Goal: Task Accomplishment & Management: Manage account settings

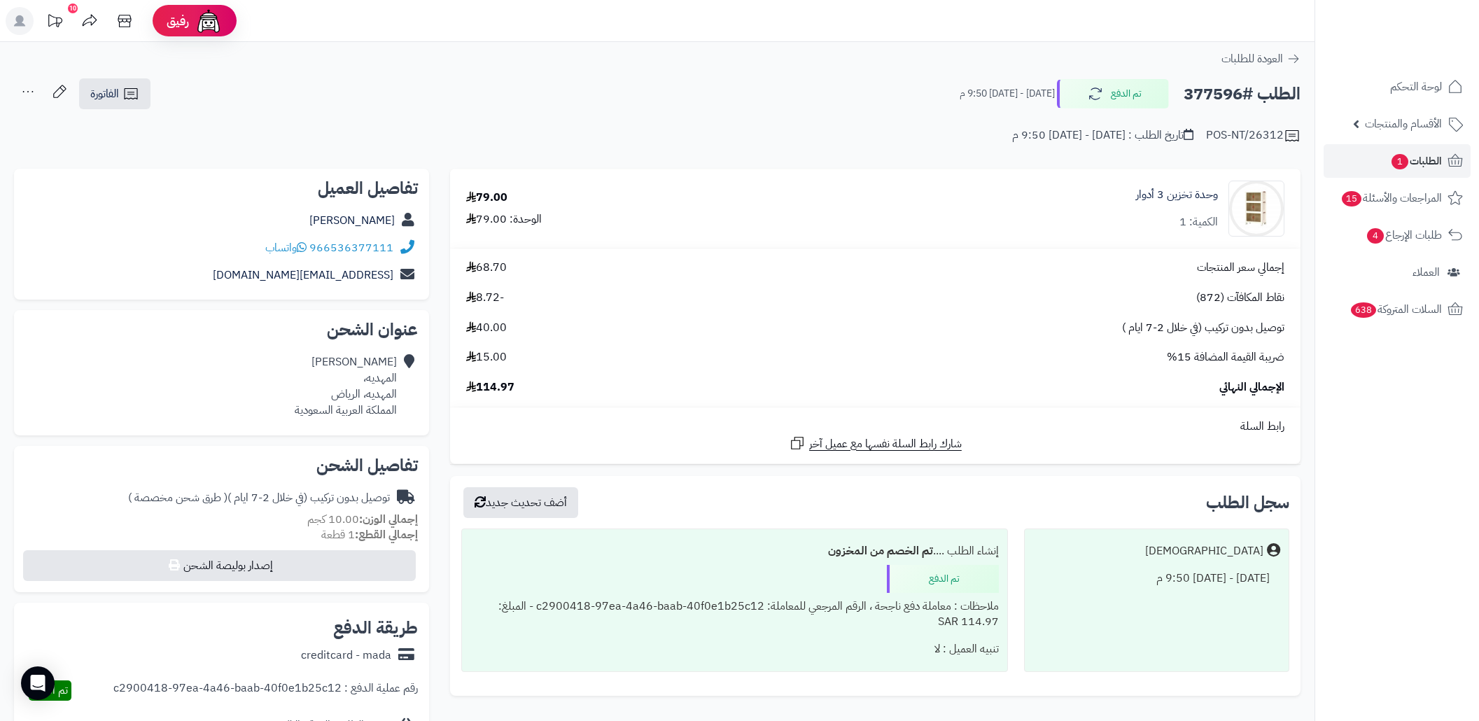
scroll to position [93, 0]
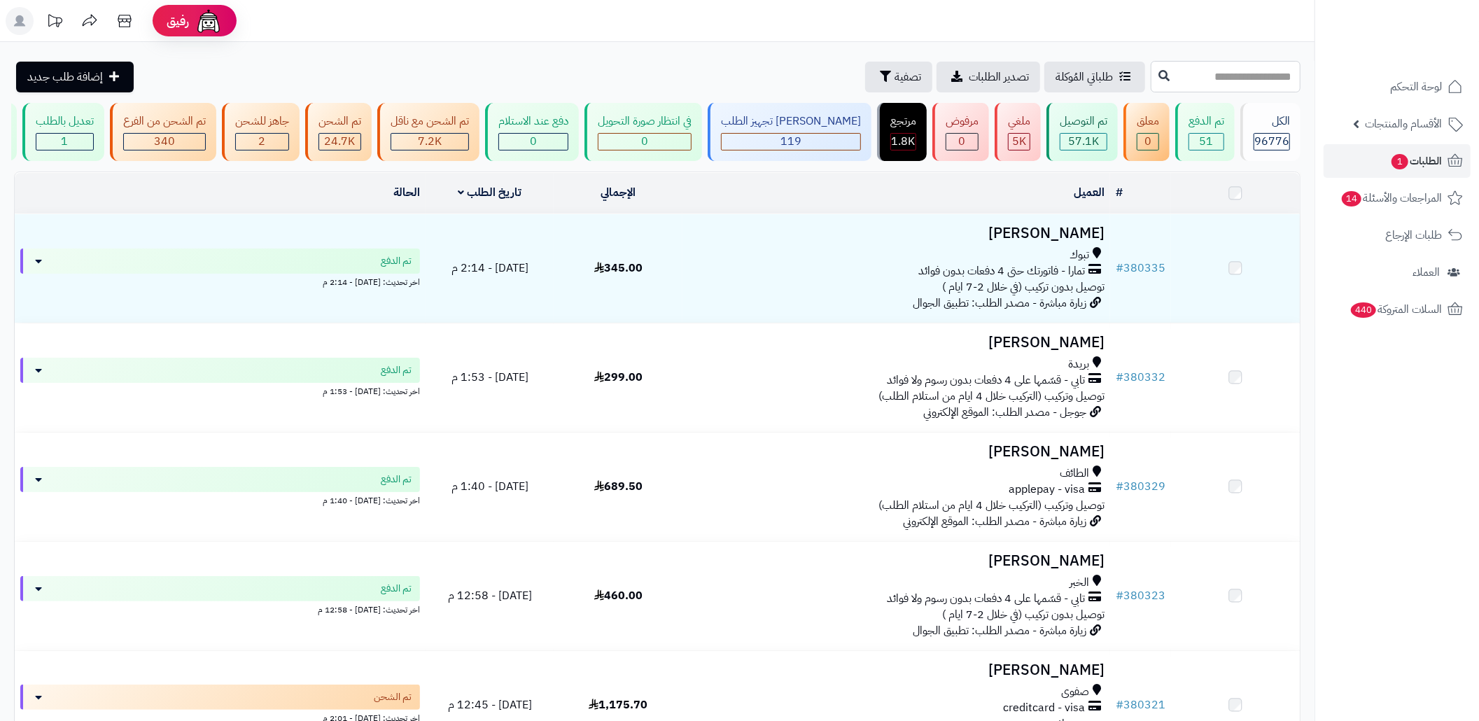
click at [1180, 80] on input "text" at bounding box center [1226, 76] width 150 height 31
paste input "******"
type input "******"
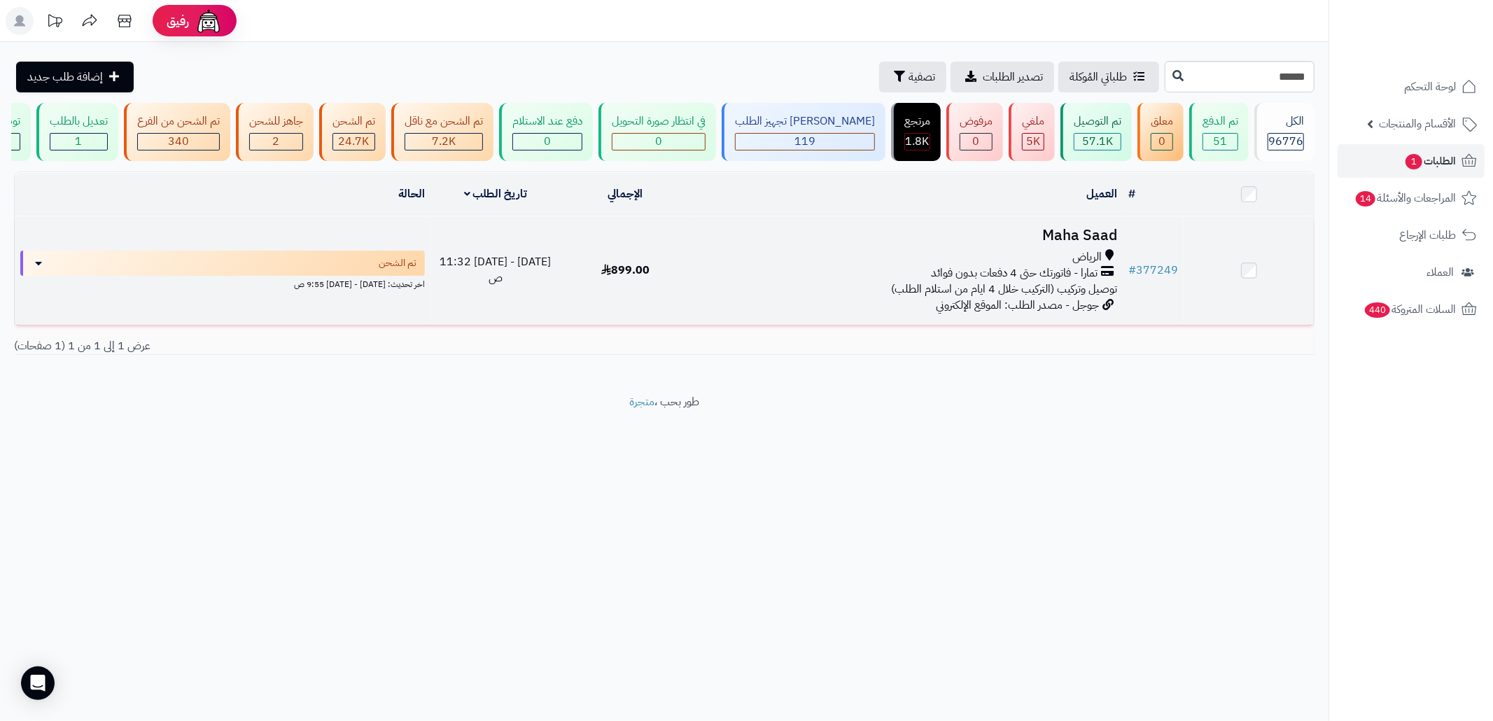
click at [880, 281] on div "تمارا - فاتورتك حتى 4 دفعات بدون فوائد" at bounding box center [906, 273] width 421 height 16
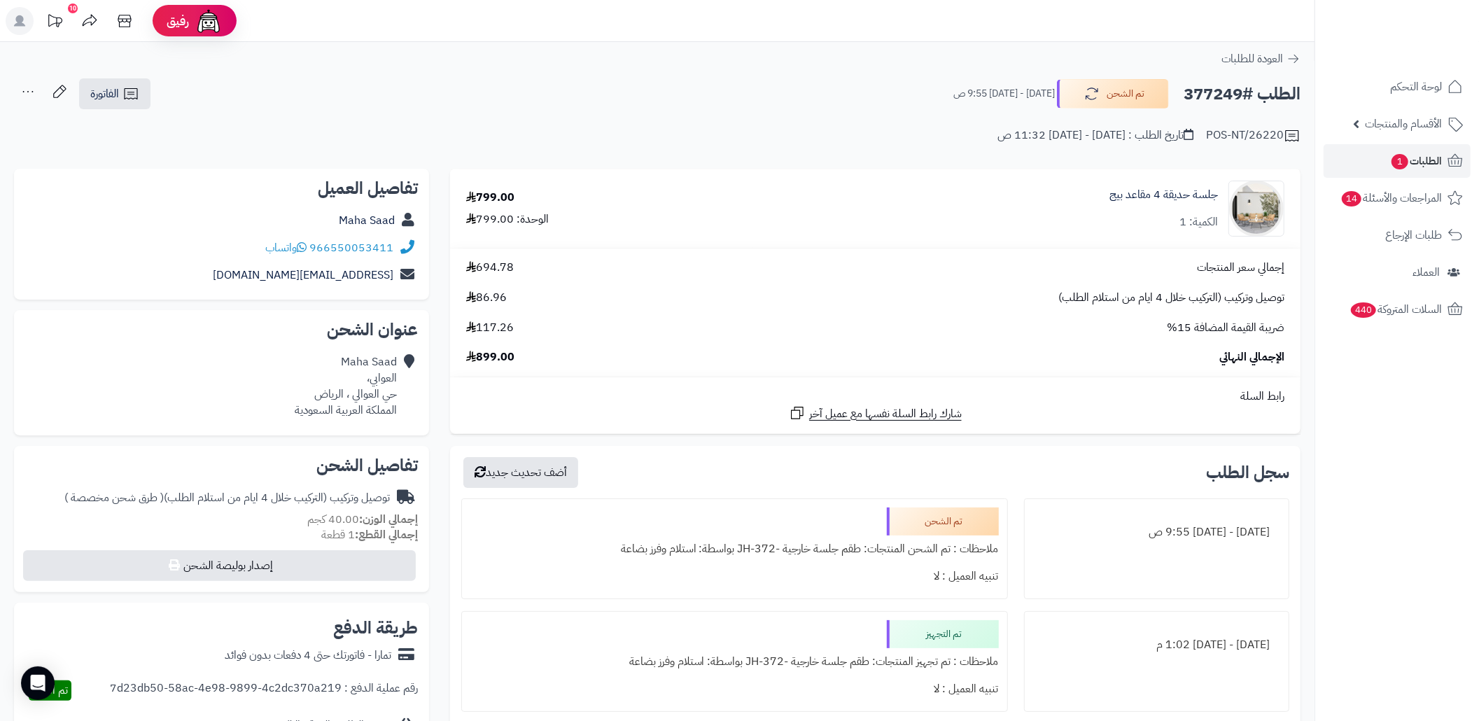
click at [751, 91] on div "الطلب #377249 تم الشحن الخميس - ١٨ سبتمبر ٢٠٢٥ - 9:55 ص الفاتورة طباعة الفاتورة…" at bounding box center [657, 94] width 1286 height 33
click at [684, 107] on div "الطلب #377249 تم الشحن الخميس - ١٨ سبتمبر ٢٠٢٥ - 9:55 ص الفاتورة طباعة الفاتورة…" at bounding box center [657, 94] width 1286 height 33
click at [1177, 92] on div "الطلب #377249 تم الشحن الخميس - ١٨ سبتمبر ٢٠٢٥ - 9:55 ص" at bounding box center [1121, 93] width 360 height 29
click at [1187, 91] on h2 "الطلب #377249" at bounding box center [1242, 94] width 117 height 29
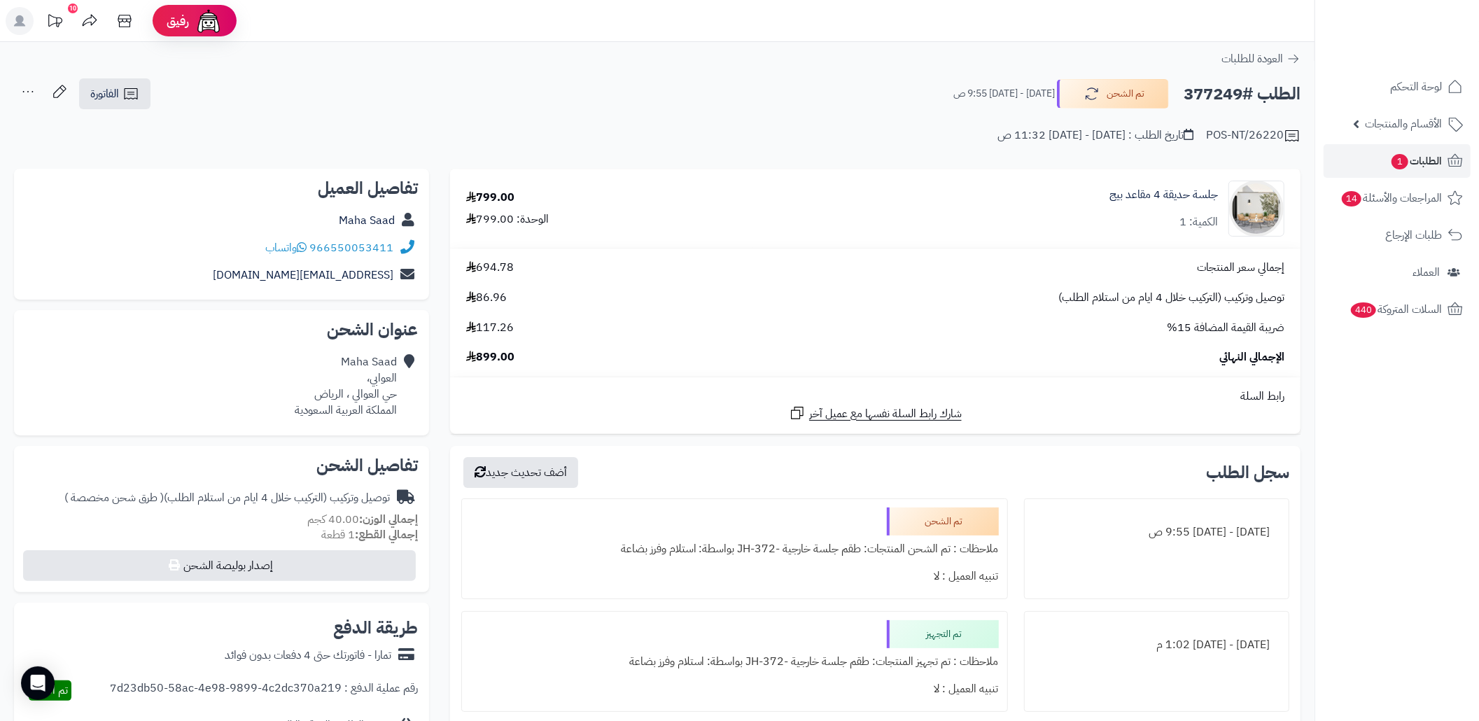
click at [1187, 91] on h2 "الطلب #377249" at bounding box center [1242, 94] width 117 height 29
click at [1184, 85] on h2 "الطلب #377249" at bounding box center [1242, 94] width 117 height 29
click at [1202, 96] on h2 "الطلب #377249" at bounding box center [1242, 94] width 117 height 29
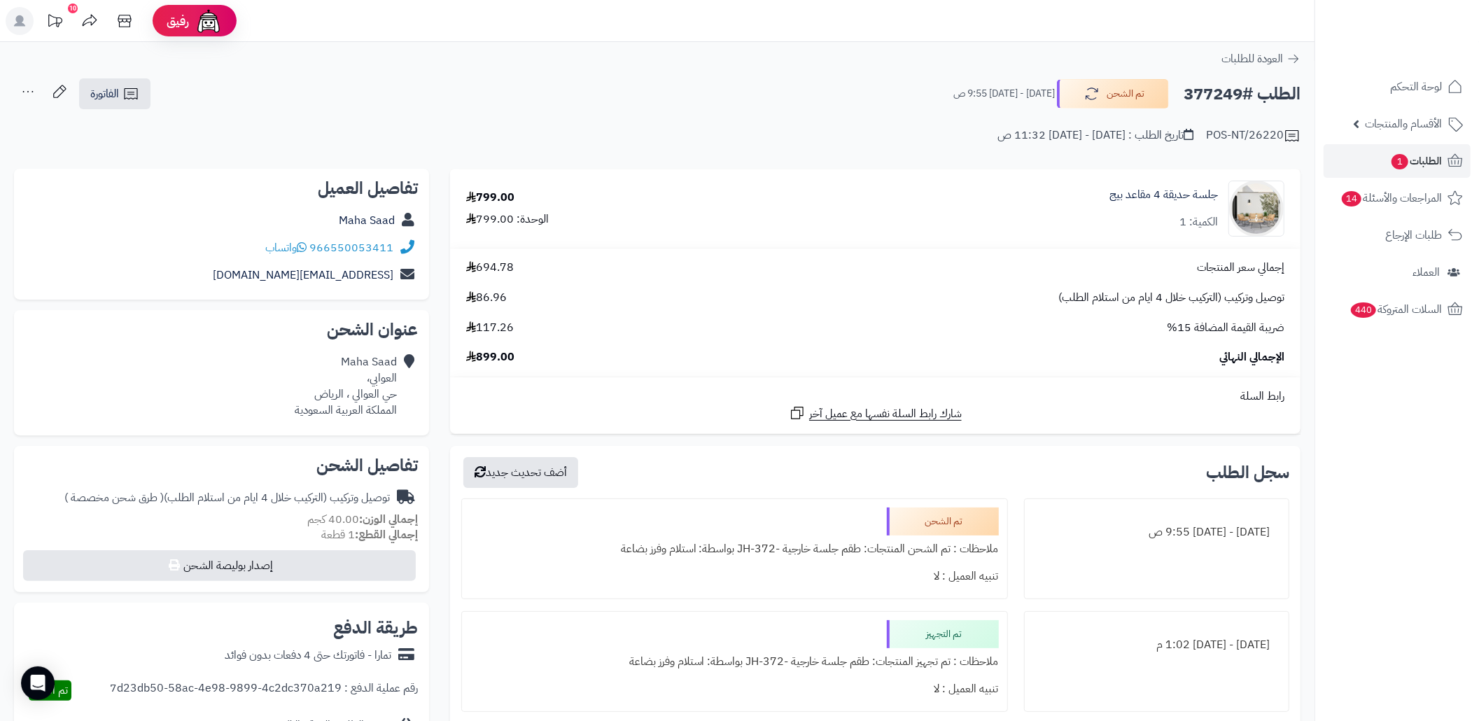
copy h2 "377249"
copy div "966550053411"
drag, startPoint x: 395, startPoint y: 245, endPoint x: 314, endPoint y: 255, distance: 81.9
click at [314, 255] on div "966550053411 واتساب" at bounding box center [221, 247] width 393 height 27
click at [1361, 148] on link "الطلبات 1" at bounding box center [1397, 161] width 147 height 34
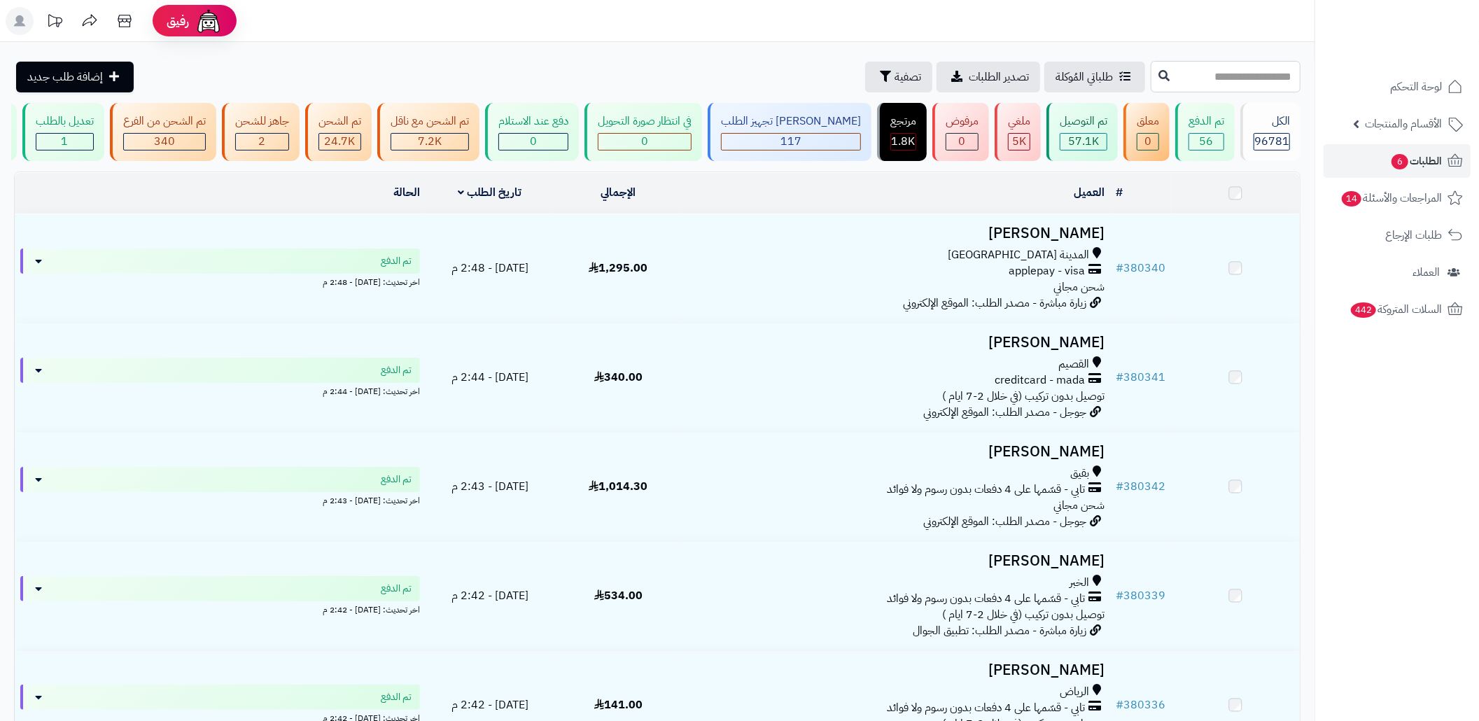
drag, startPoint x: 0, startPoint y: 0, endPoint x: 1219, endPoint y: 73, distance: 1221.4
click at [1219, 73] on input "text" at bounding box center [1226, 76] width 150 height 31
paste input "******"
type input "******"
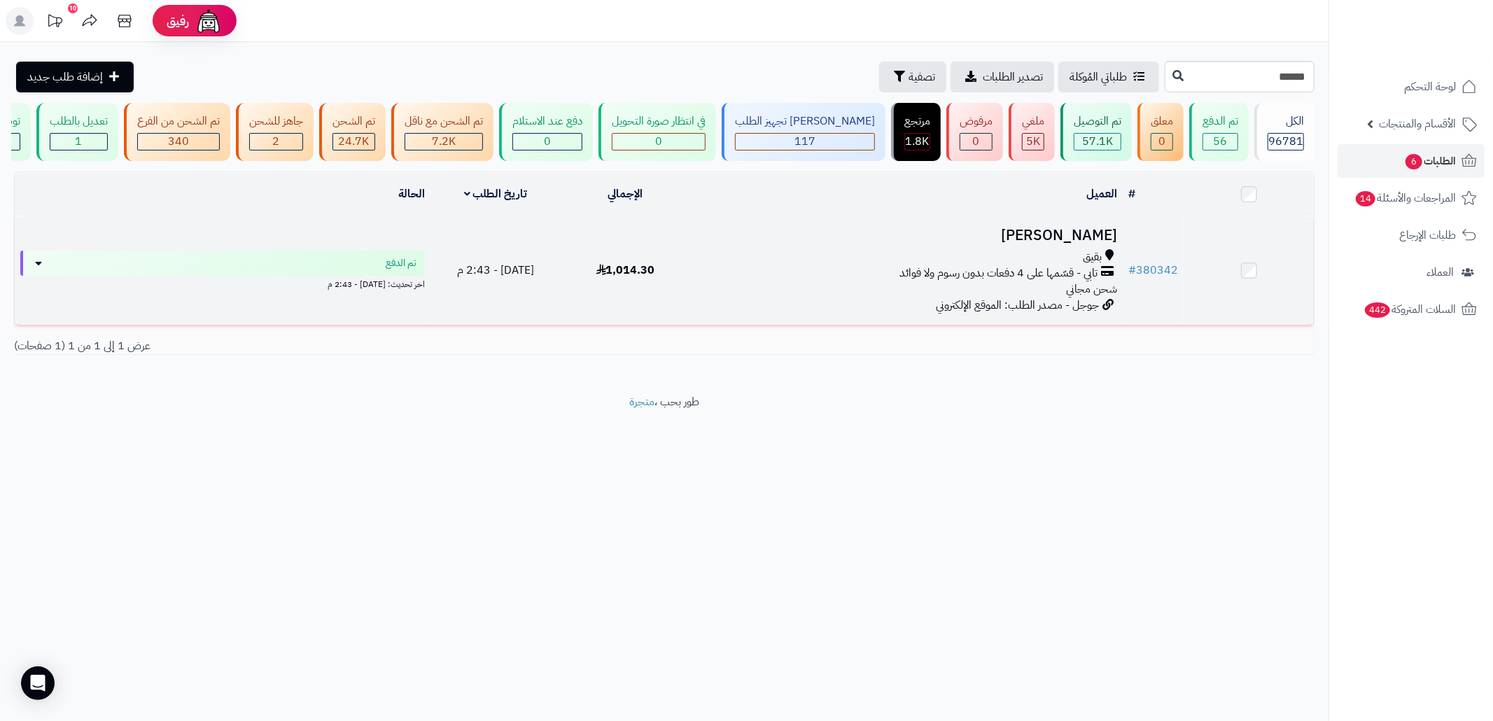
click at [994, 314] on span "جوجل - مصدر الطلب: الموقع الإلكتروني" at bounding box center [1017, 305] width 163 height 17
click at [1036, 244] on h3 "[PERSON_NAME]" at bounding box center [906, 235] width 421 height 16
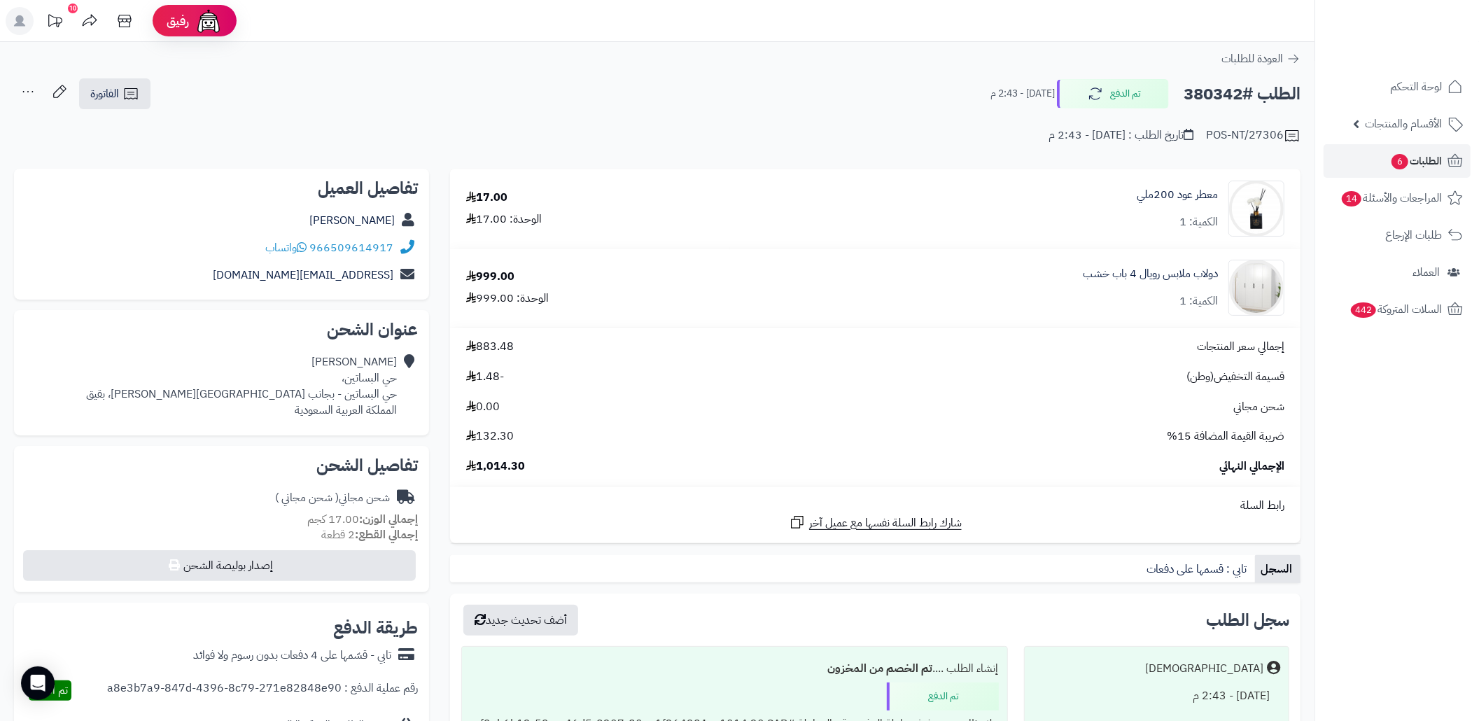
click at [205, 393] on div "Ri Almutairi [GEOGRAPHIC_DATA]، [GEOGRAPHIC_DATA] - بجانب [GEOGRAPHIC_DATA][PER…" at bounding box center [241, 386] width 311 height 64
copy div "بقيق"
click at [1341, 162] on link "الطلبات 6" at bounding box center [1397, 161] width 147 height 34
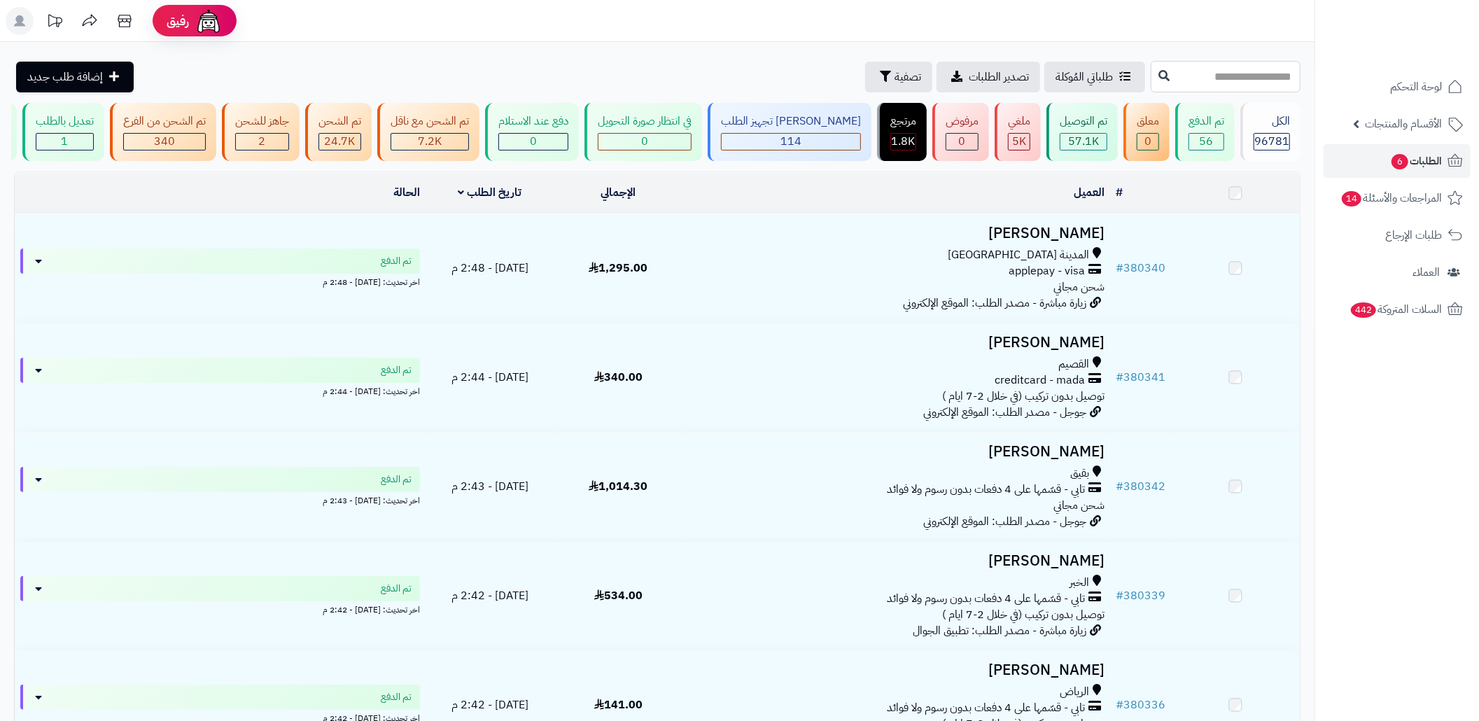
drag, startPoint x: 0, startPoint y: 0, endPoint x: 1202, endPoint y: 69, distance: 1203.7
click at [1202, 69] on input "text" at bounding box center [1226, 76] width 150 height 31
paste input "******"
type input "******"
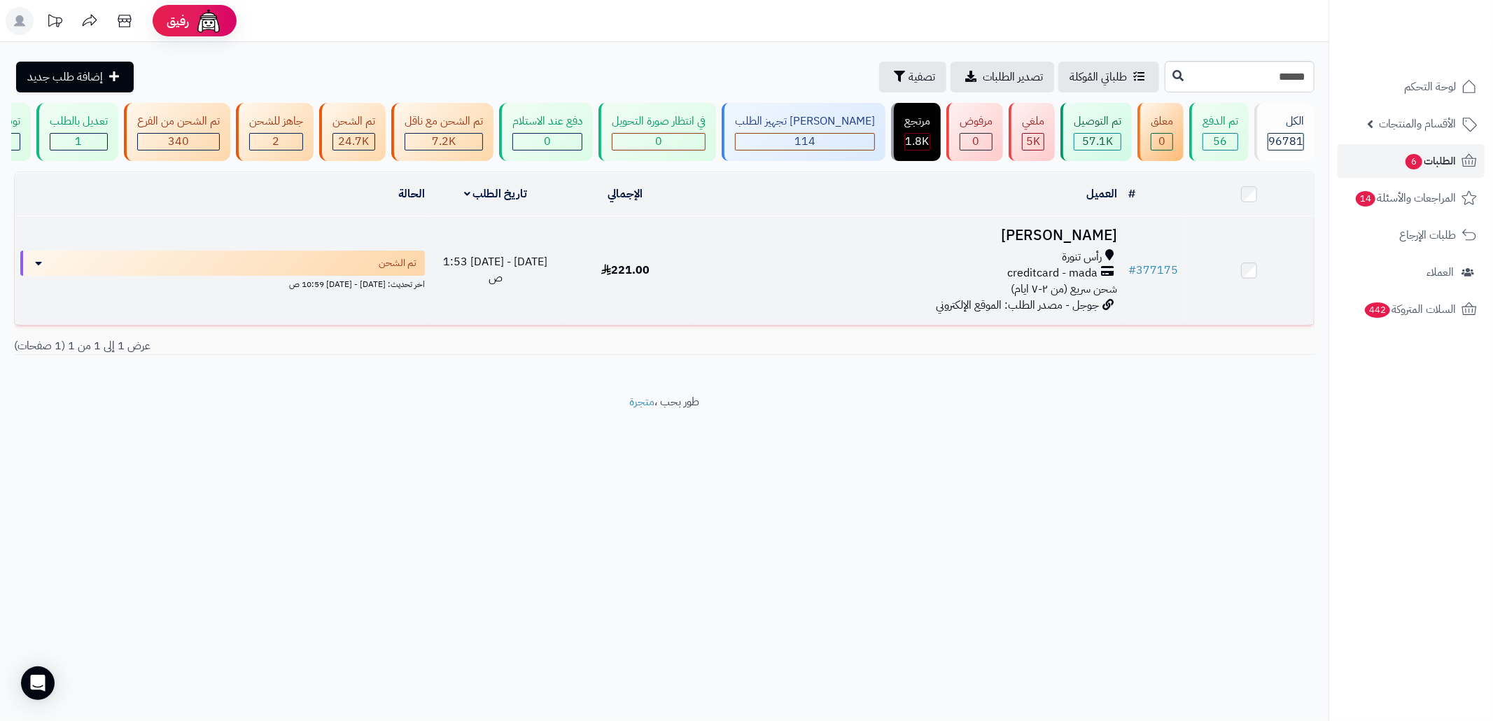
click at [810, 314] on td "ابراهيم حكمي رأس تنورة creditcard - mada شحن سريع (من ٢-٧ ايام) جوجل - مصدر الط…" at bounding box center [906, 270] width 433 height 108
click at [948, 297] on div "رأس تنورة creditcard - mada شحن سريع (من ٢-٧ ايام)" at bounding box center [906, 273] width 421 height 48
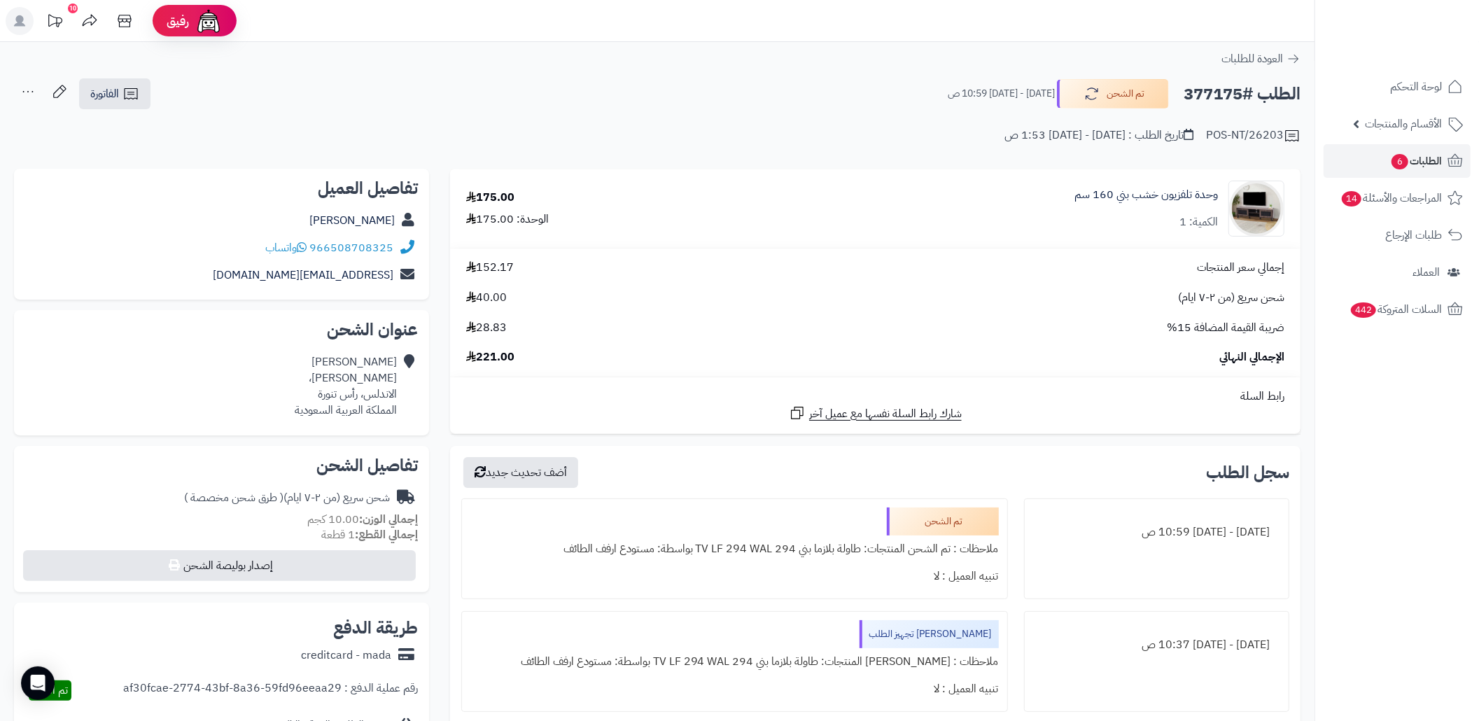
click at [675, 80] on div "الطلب #377175 تم الشحن [DATE] - [DATE] 10:59 ص الفاتورة طباعة الفاتورة إرسال ال…" at bounding box center [657, 94] width 1286 height 33
copy div "966508708325"
drag, startPoint x: 398, startPoint y: 246, endPoint x: 314, endPoint y: 247, distance: 83.3
click at [314, 247] on div "966508708325 واتساب" at bounding box center [221, 247] width 393 height 27
click at [567, 38] on header "رفيق ! 10 الطلبات معالجة مكتمل إرجاع المنتجات العملاء المتواجدون الان 231925 عم…" at bounding box center [739, 21] width 1479 height 42
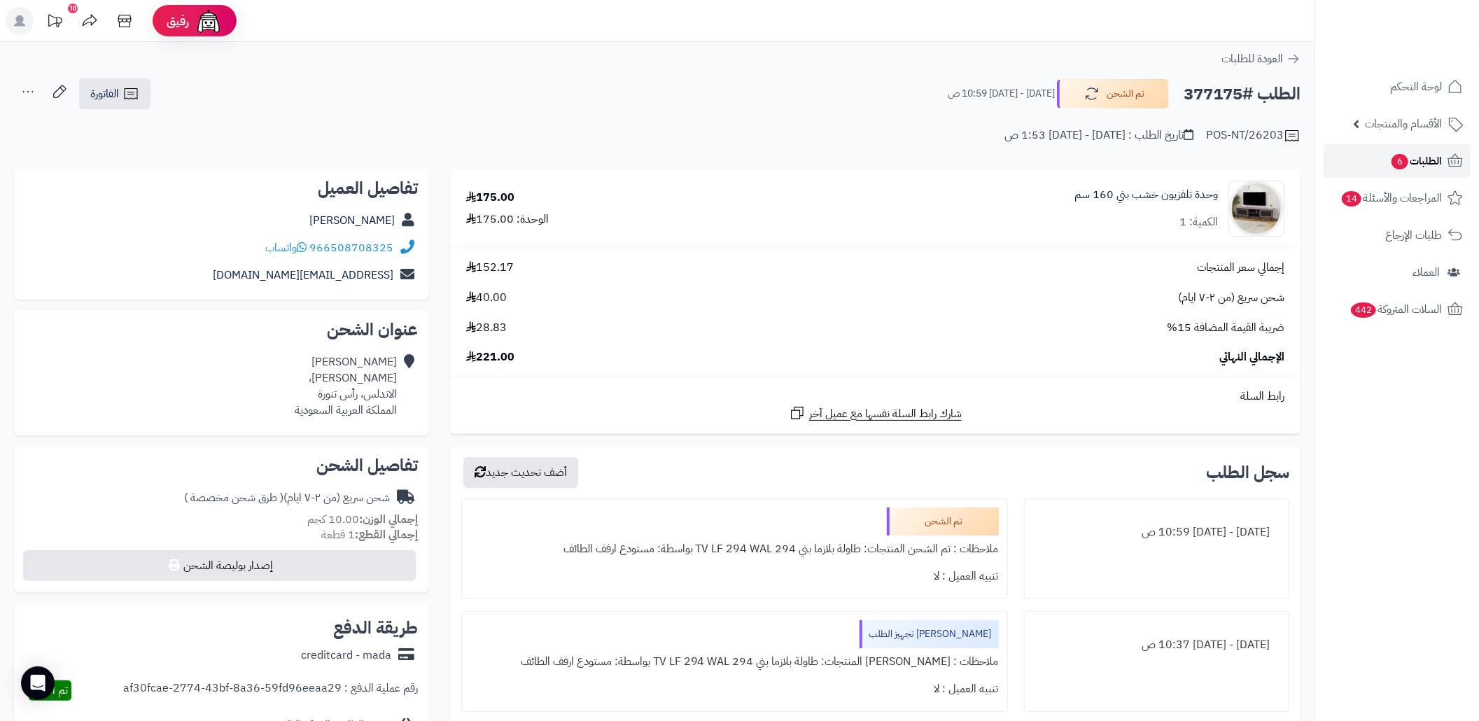
click at [1342, 155] on link "الطلبات 6" at bounding box center [1397, 161] width 147 height 34
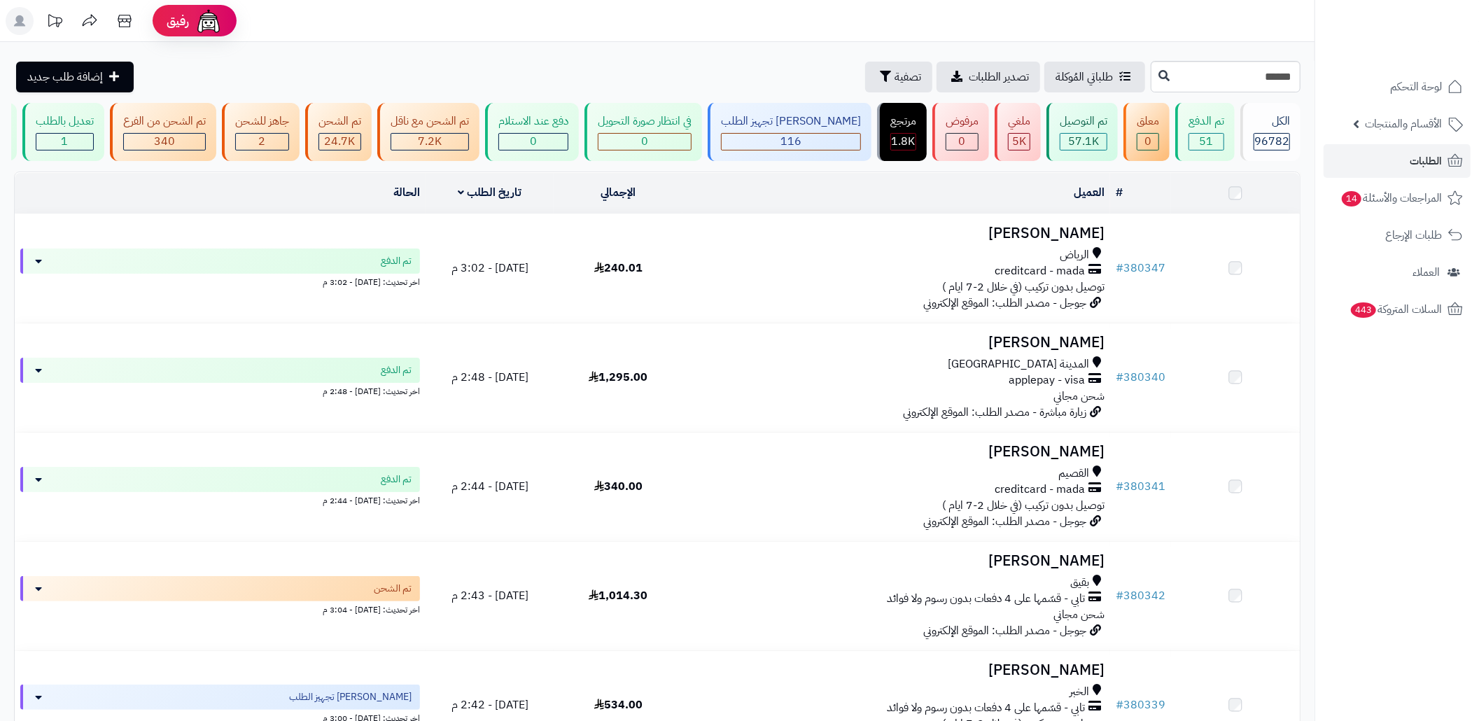
type input "******"
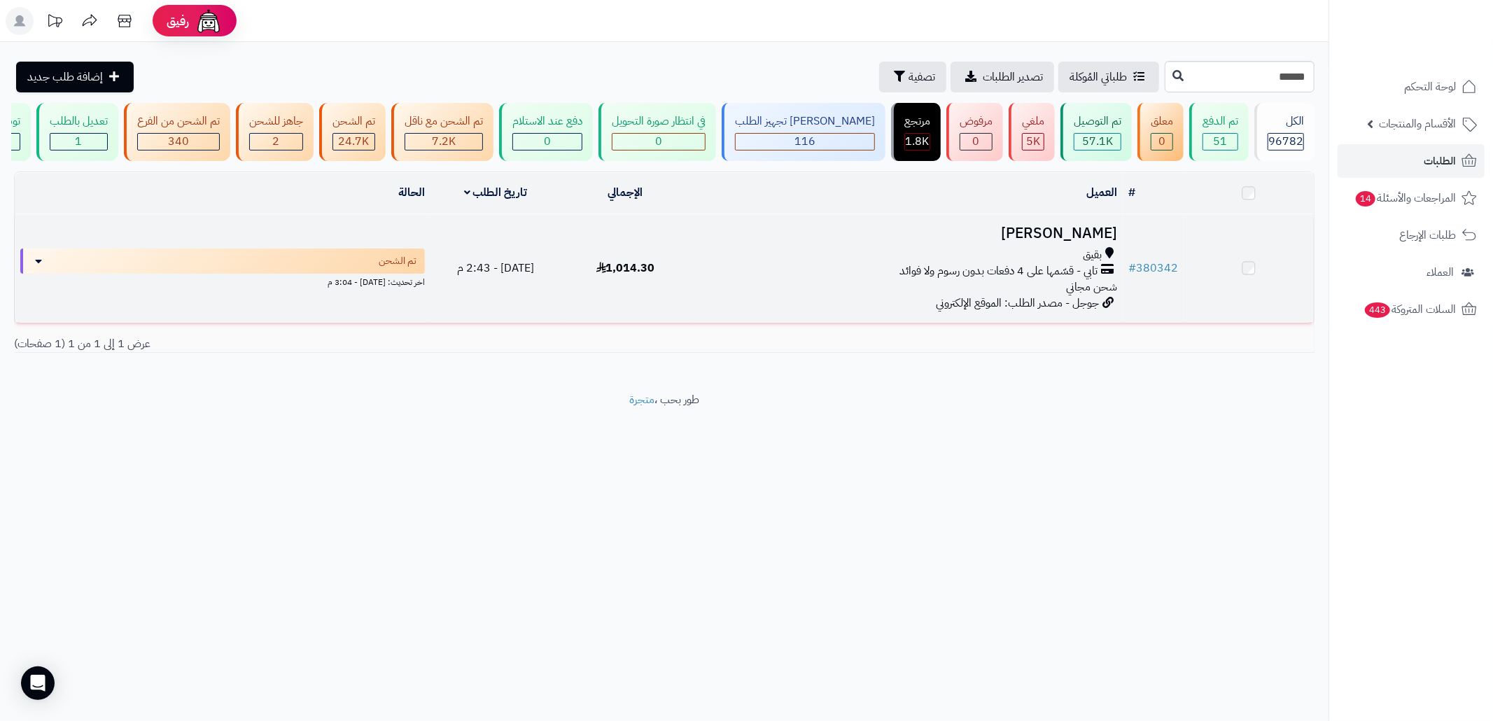
click at [792, 263] on div "بقيق" at bounding box center [906, 255] width 421 height 16
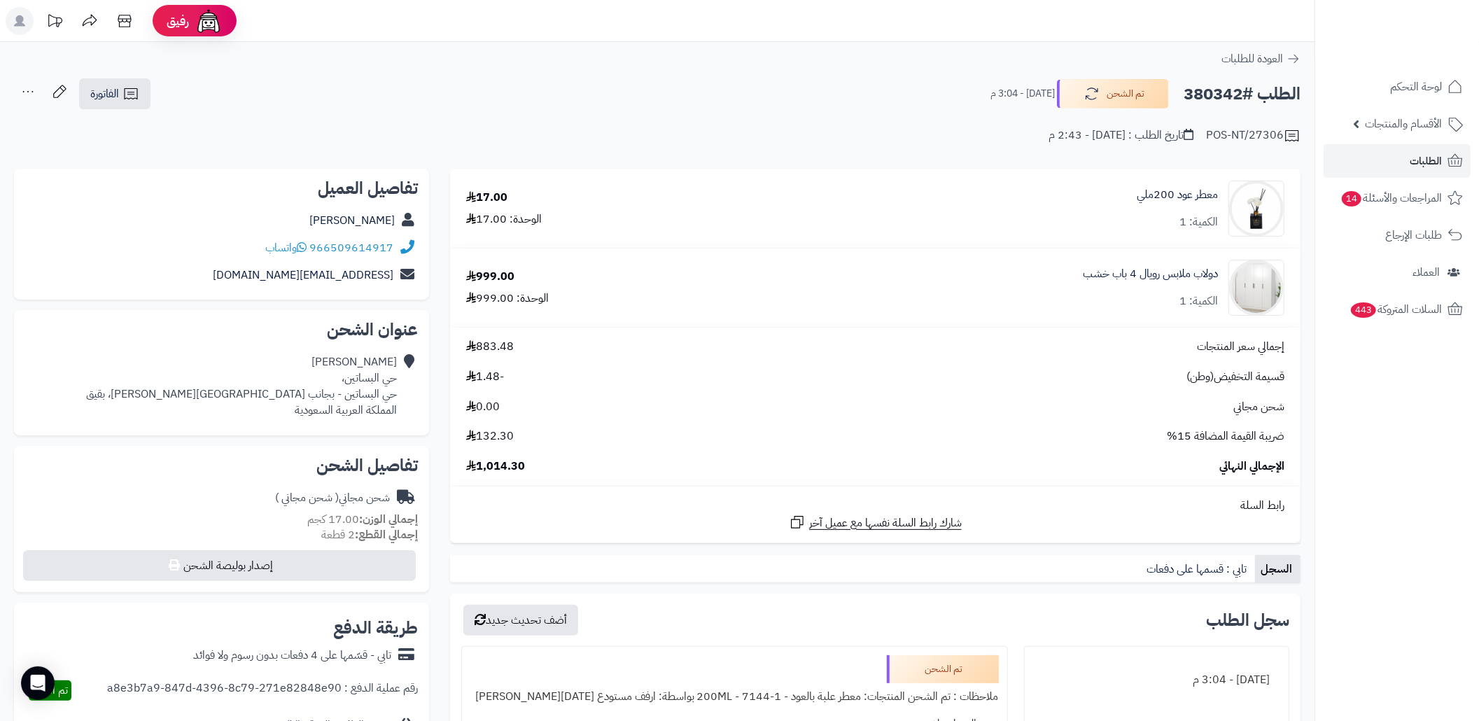
click at [1210, 90] on h2 "الطلب #380342" at bounding box center [1242, 94] width 117 height 29
copy h2 "380342"
click at [1211, 90] on h2 "الطلب #380342" at bounding box center [1242, 94] width 117 height 29
click at [532, 101] on div "الطلب #380342 تم الشحن اليوم - 3:04 م الفاتورة طباعة الفاتورة إرسال الفاتورة إل…" at bounding box center [657, 94] width 1286 height 33
click at [1450, 182] on link "المراجعات والأسئلة 14" at bounding box center [1397, 198] width 147 height 34
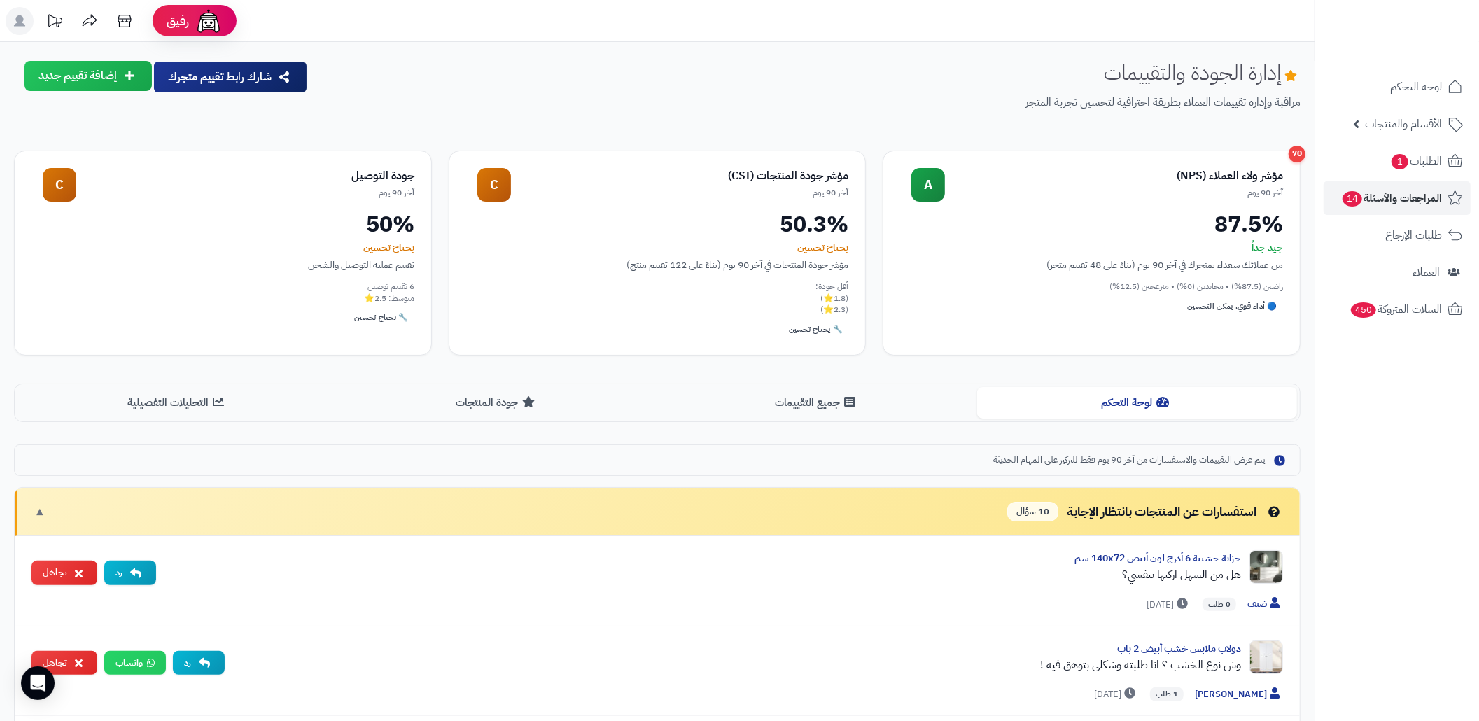
click at [1375, 141] on ul "لوحة التحكم الأقسام والمنتجات المنتجات الأقسام الماركات مواصفات المنتجات مواصفا…" at bounding box center [1397, 198] width 164 height 256
click at [1390, 154] on span "الطلبات 1" at bounding box center [1416, 161] width 52 height 20
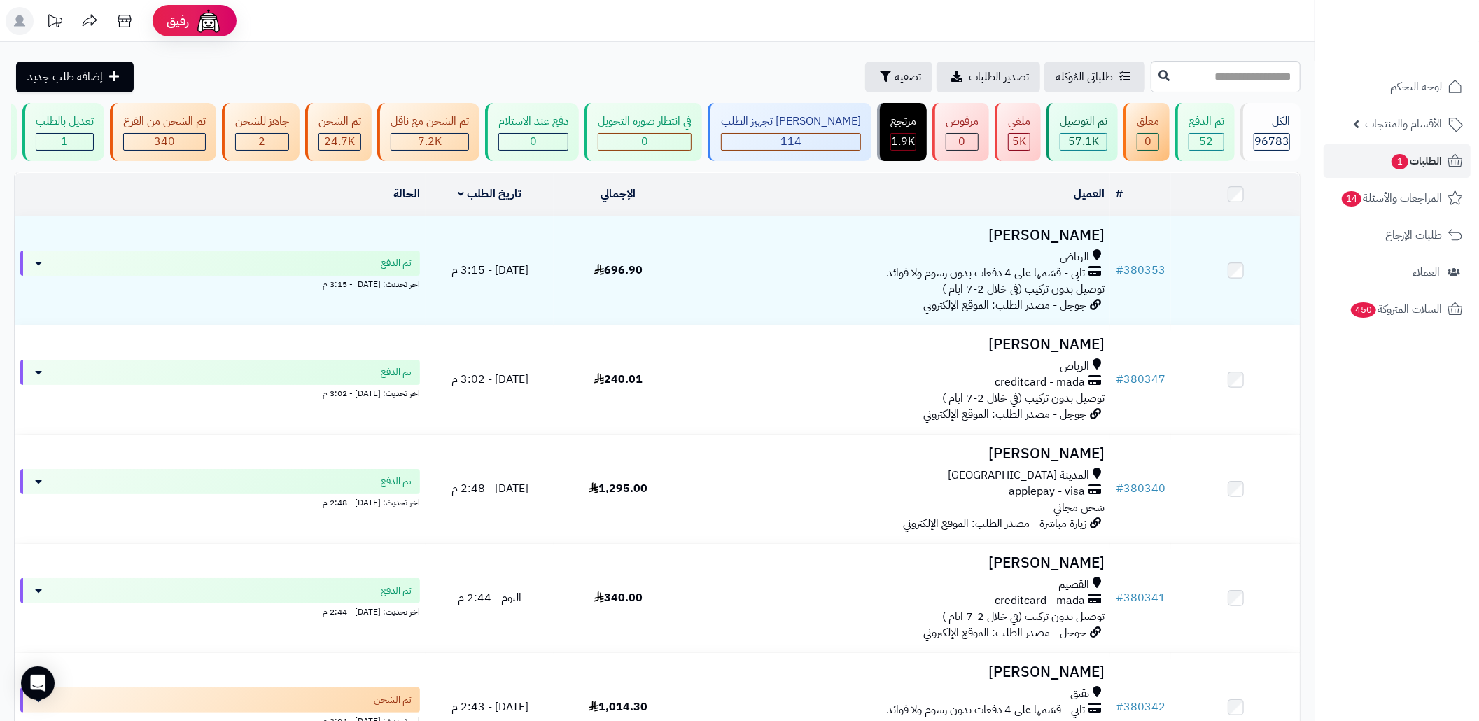
click at [1208, 57] on div "**********" at bounding box center [657, 716] width 1314 height 1348
click at [1230, 64] on input "text" at bounding box center [1226, 76] width 150 height 31
paste input "******"
type input "******"
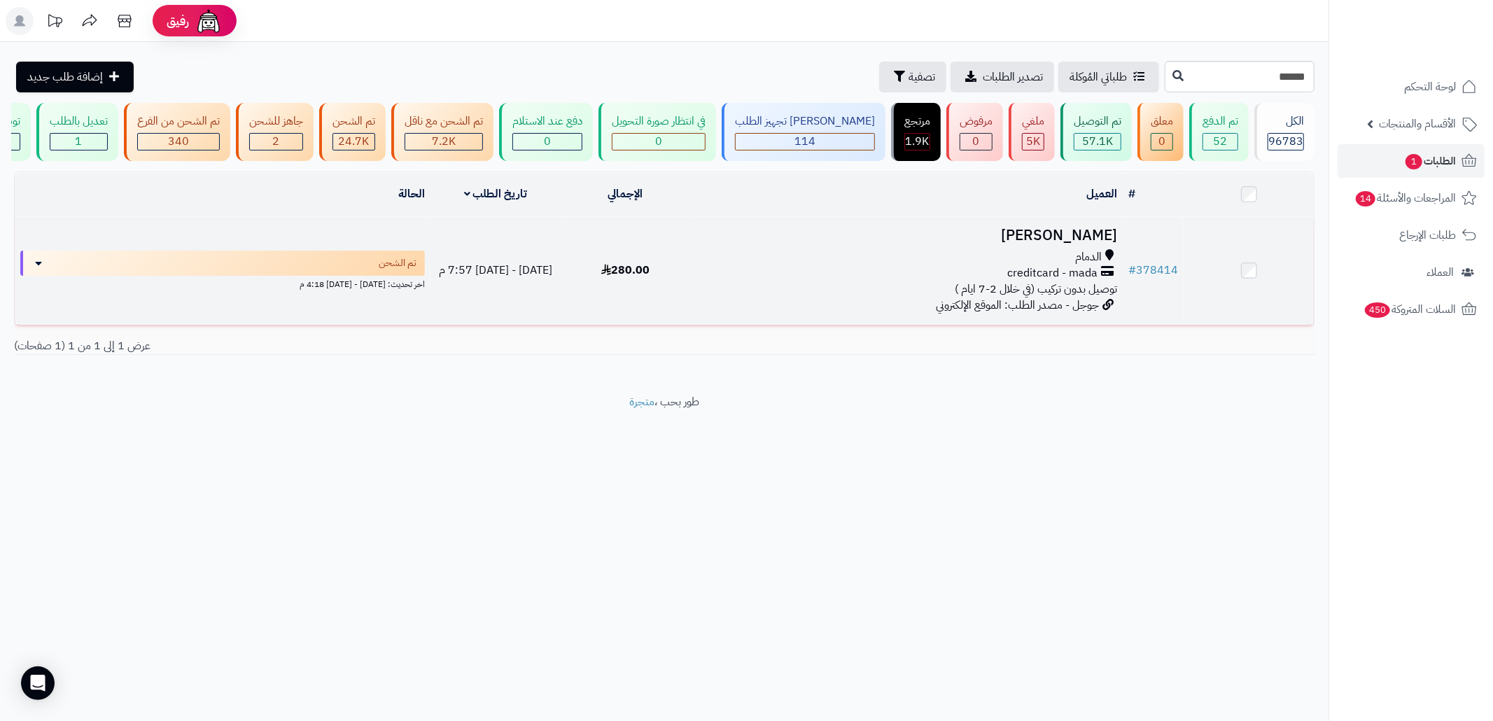
click at [854, 297] on div "الدمام creditcard - mada توصيل بدون تركيب (في خلال 2-7 ايام )" at bounding box center [906, 273] width 421 height 48
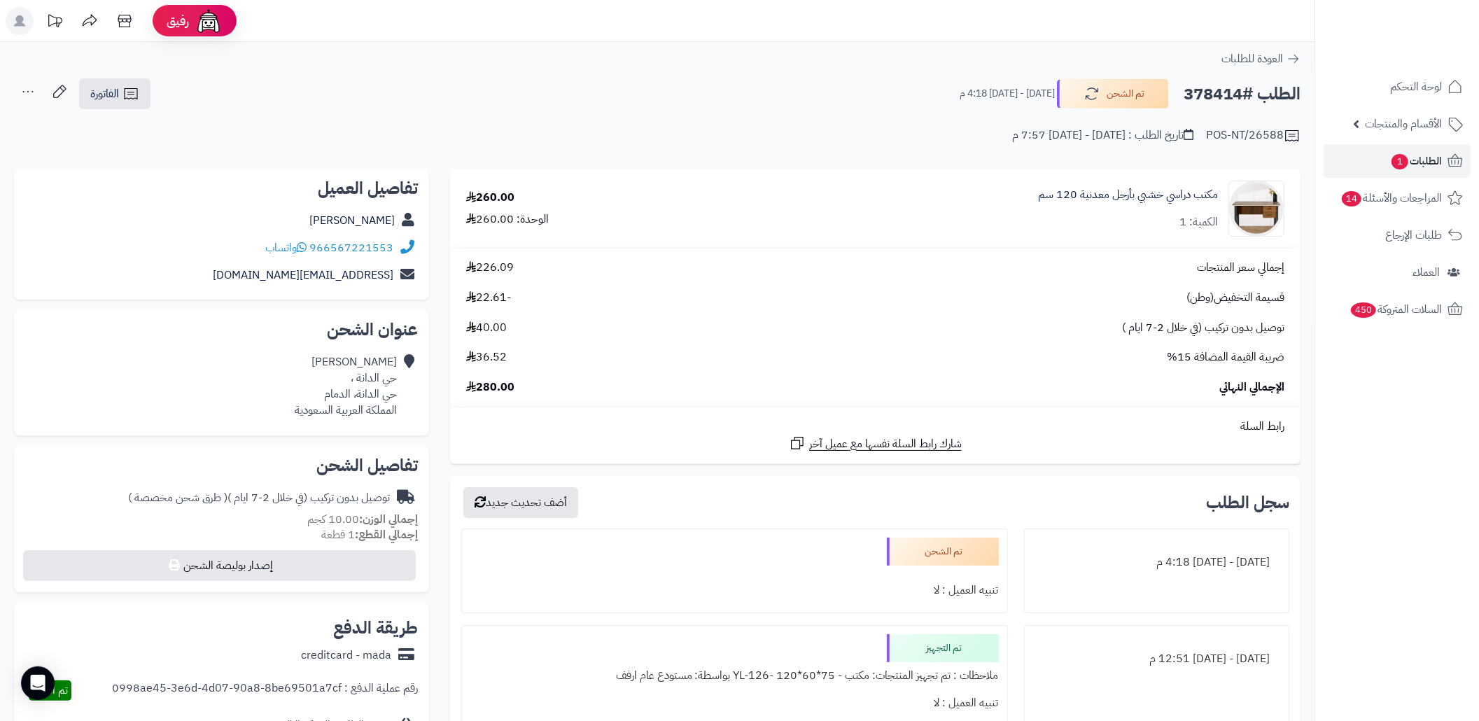
click at [365, 396] on div "قاسم الراشد حي الدانة ، حي الدانة، الدمام المملكة العربية السعودية" at bounding box center [346, 386] width 102 height 64
copy div "الدانة"
